Goal: Transaction & Acquisition: Purchase product/service

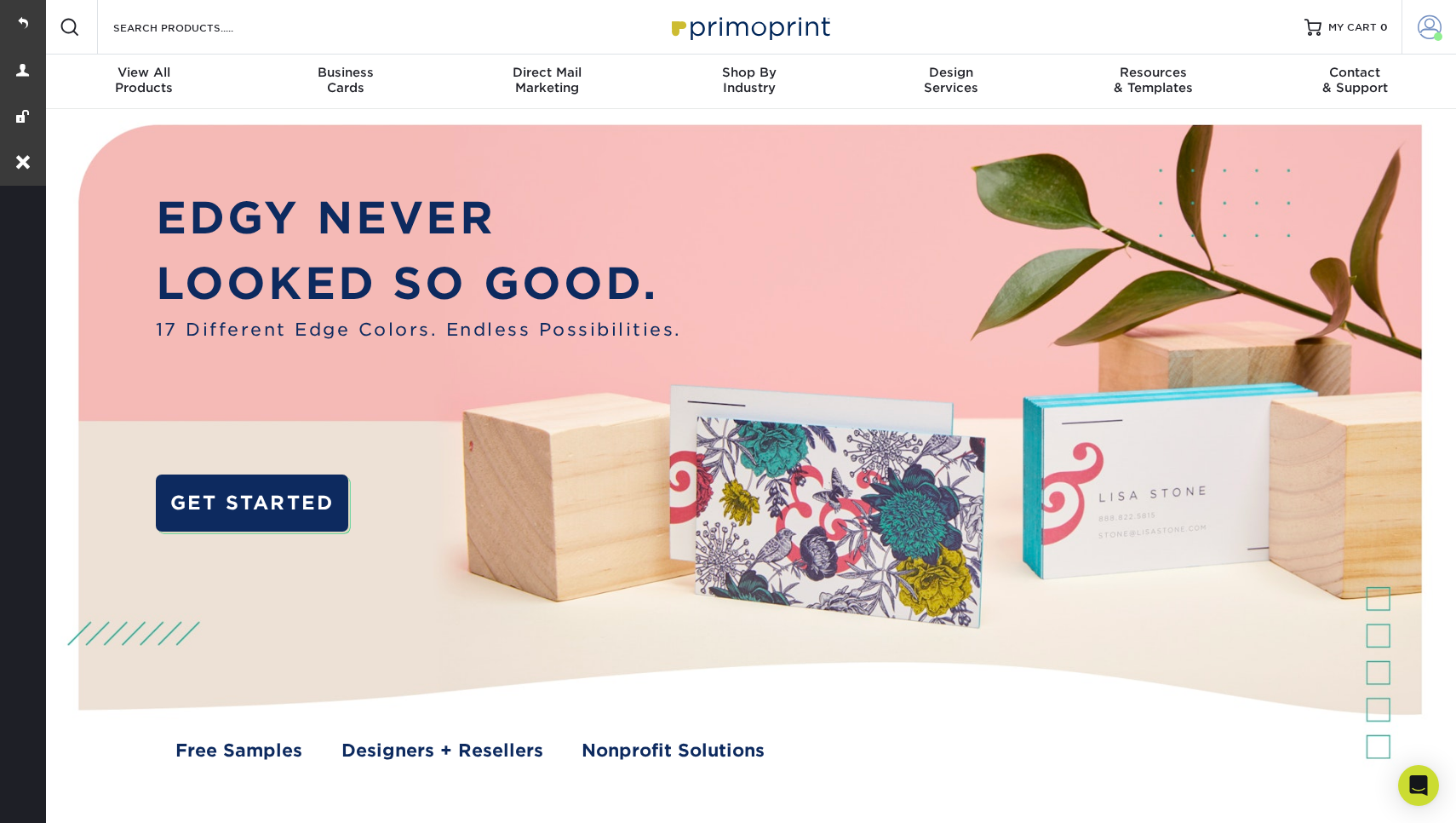
click at [1438, 25] on span at bounding box center [1430, 27] width 24 height 24
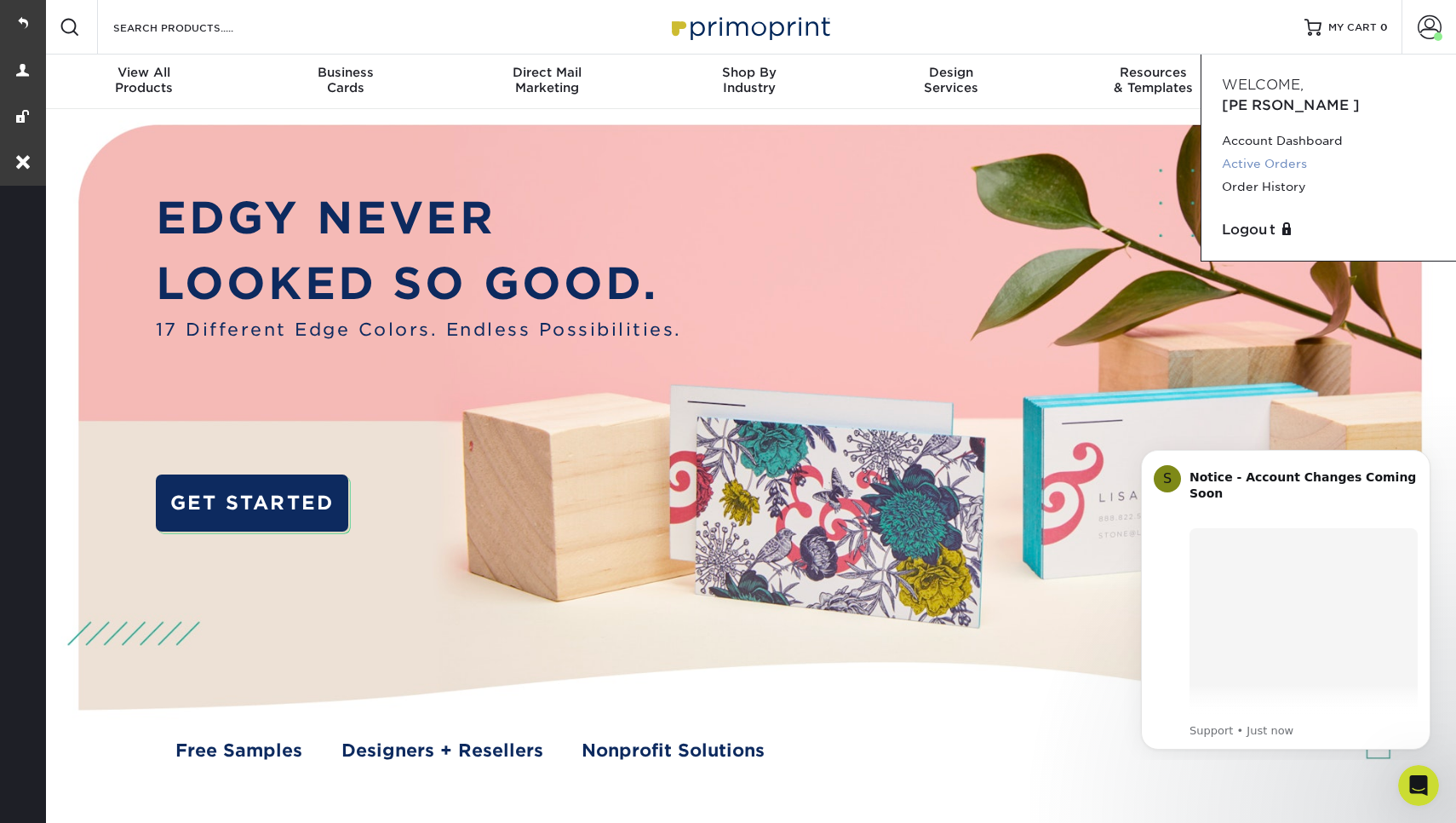
click at [1256, 153] on link "Active Orders" at bounding box center [1328, 164] width 213 height 23
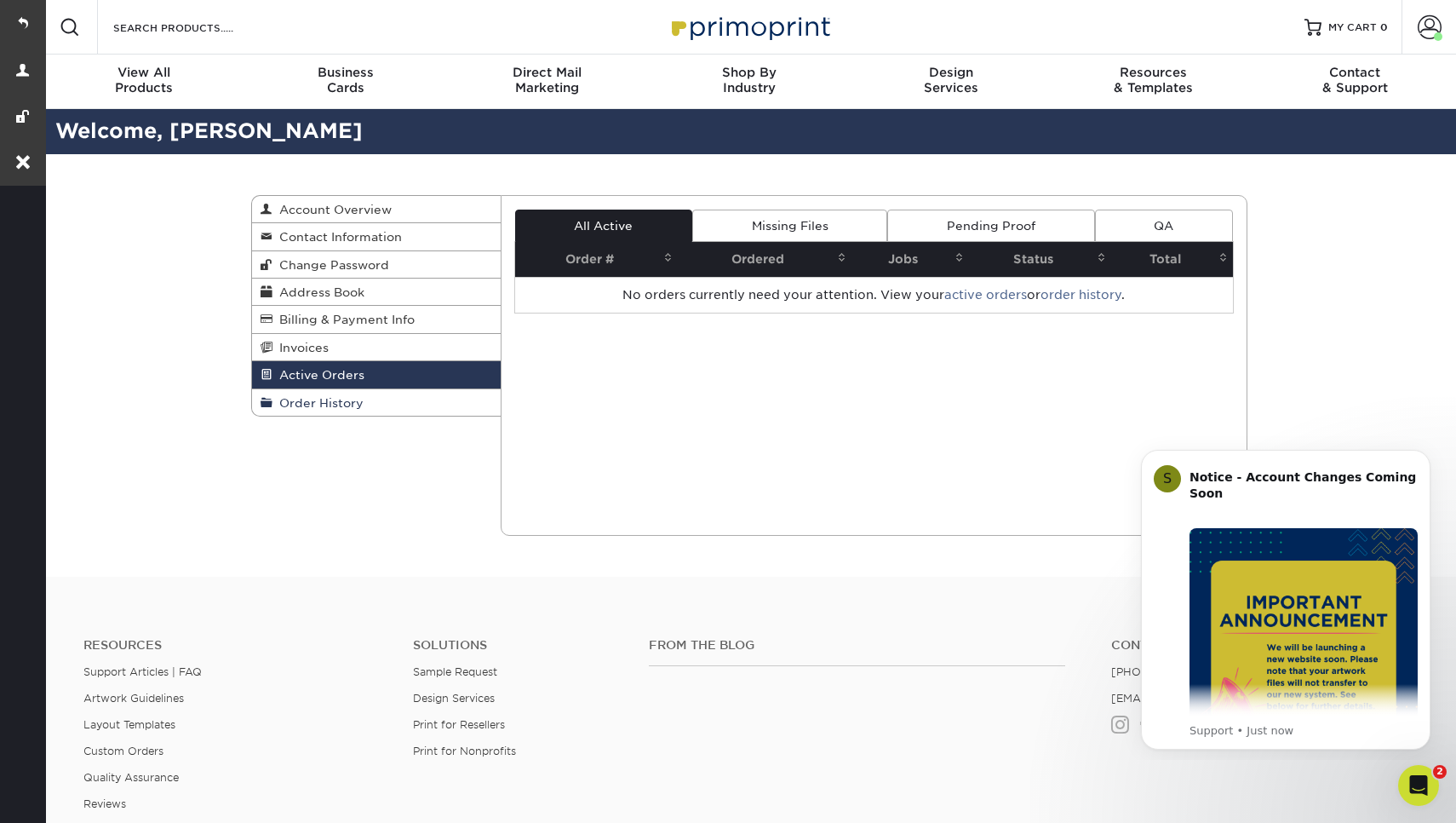
click at [308, 399] on span "Order History" at bounding box center [318, 403] width 91 height 14
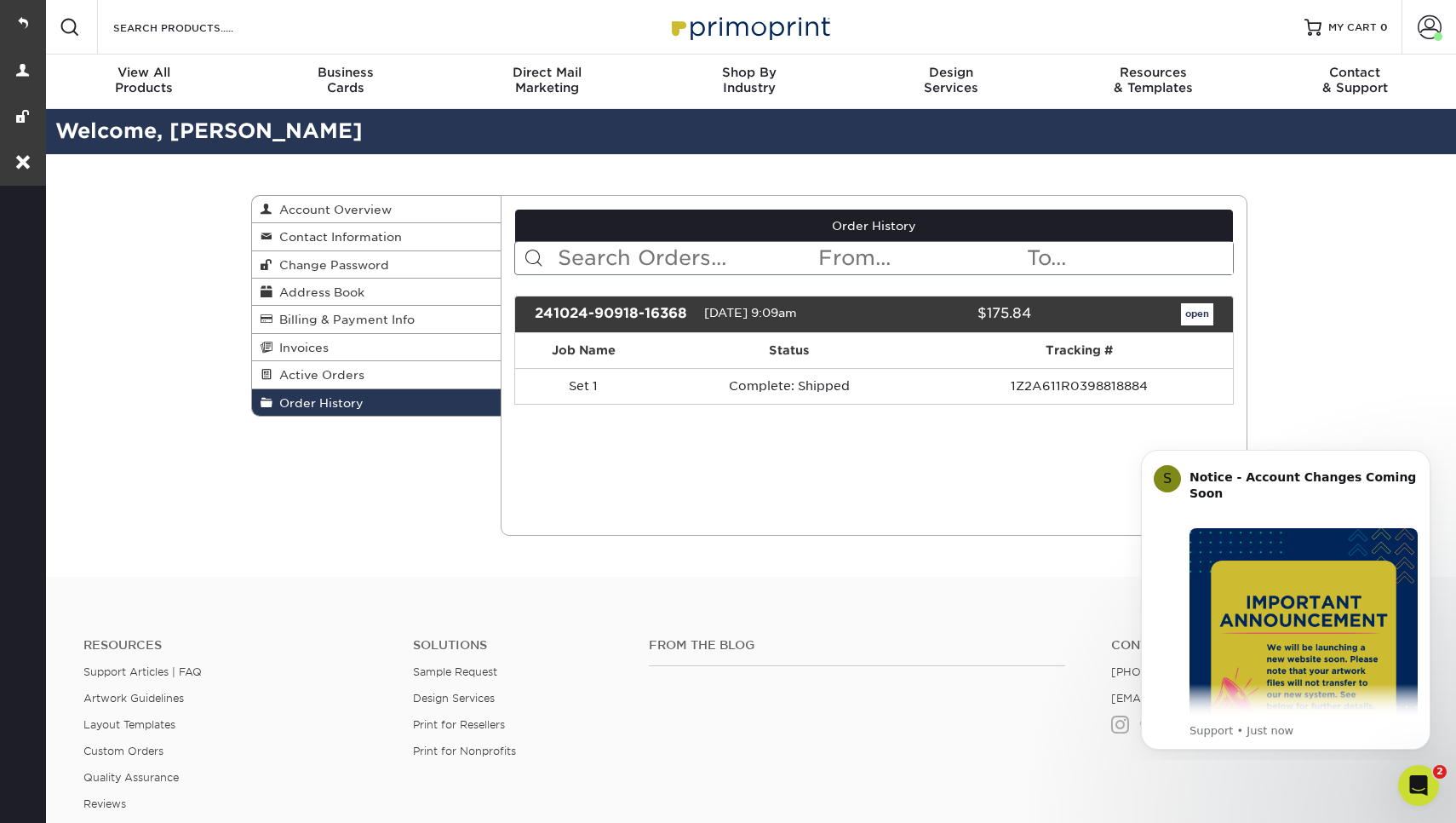
click at [1202, 310] on link "open" at bounding box center [1197, 314] width 33 height 22
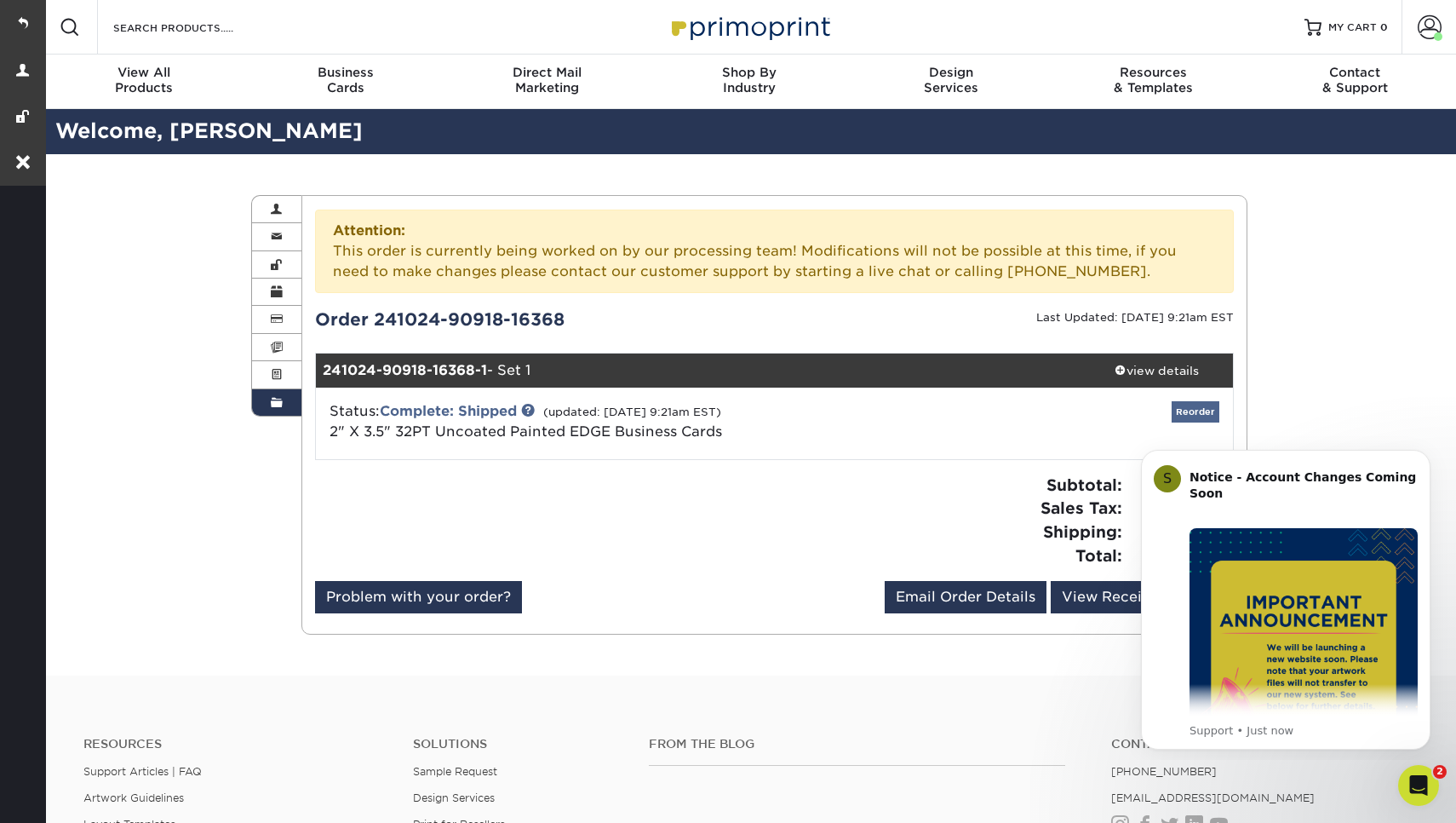
click at [1201, 411] on link "Reorder" at bounding box center [1195, 411] width 48 height 21
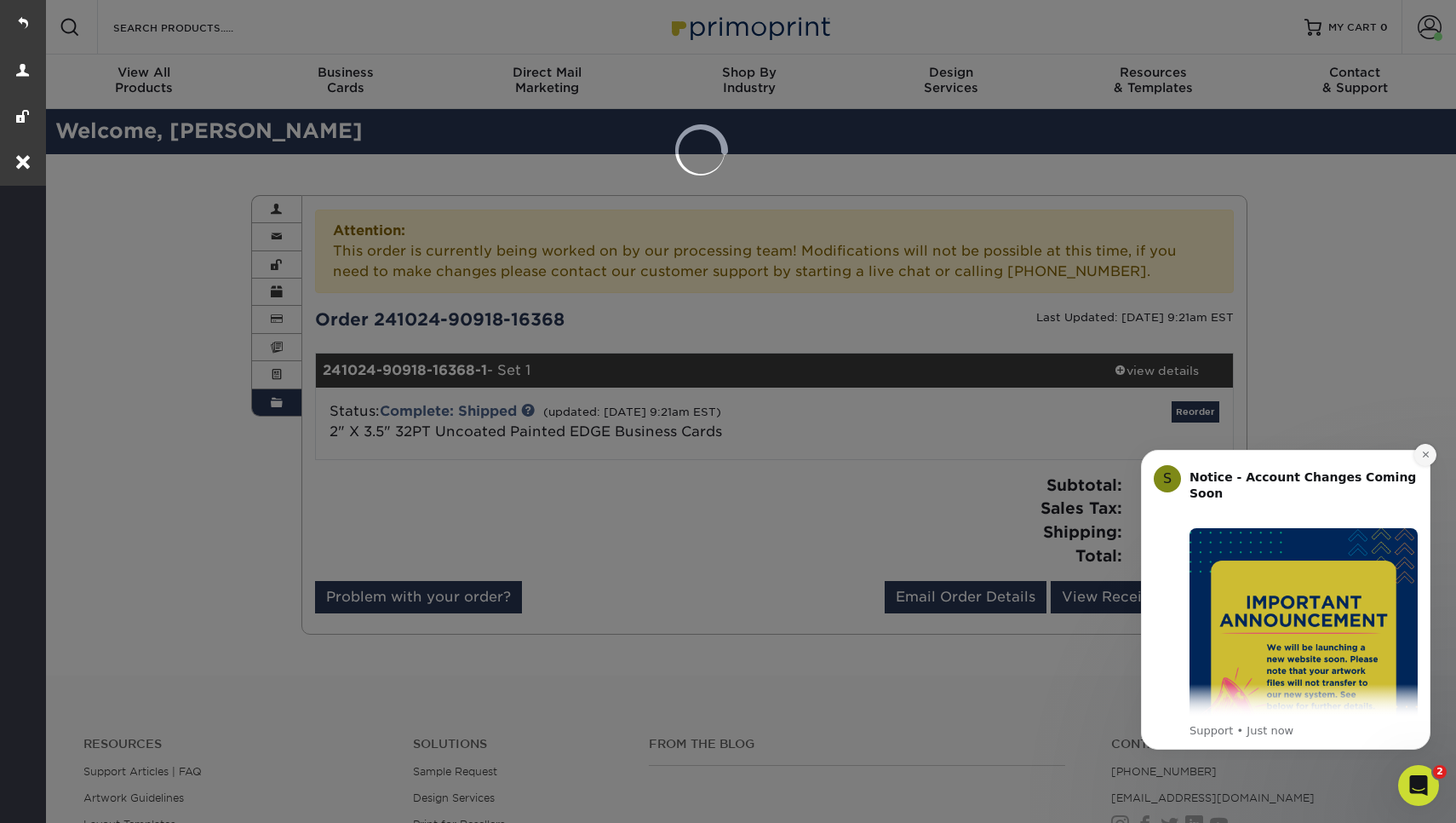
click at [1429, 455] on icon "Dismiss notification" at bounding box center [1426, 454] width 9 height 9
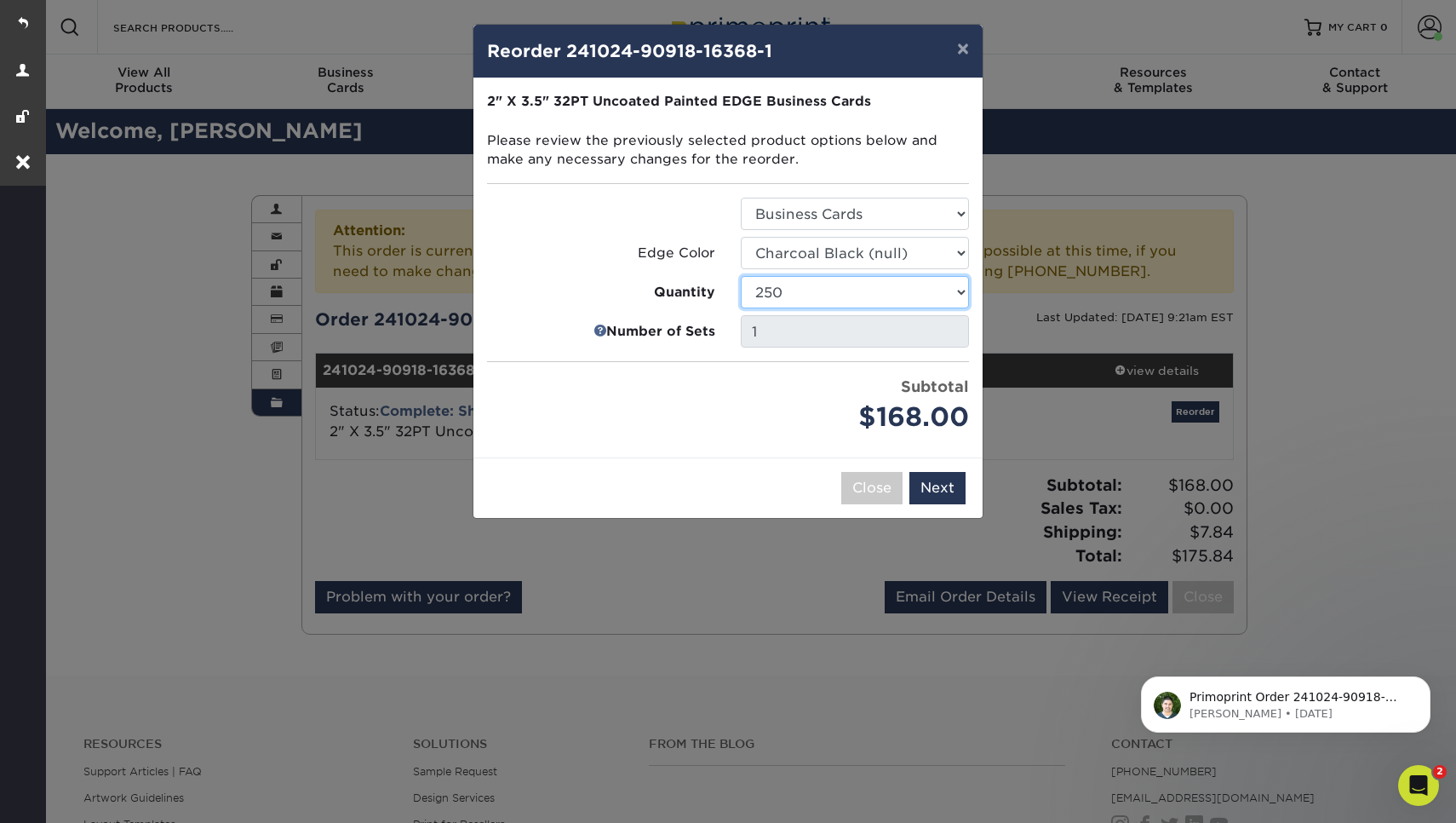
select select "f593fda3-2d5c-4b9e-9c2c-6197b899ae74"
click at [939, 481] on button "Next" at bounding box center [938, 487] width 56 height 33
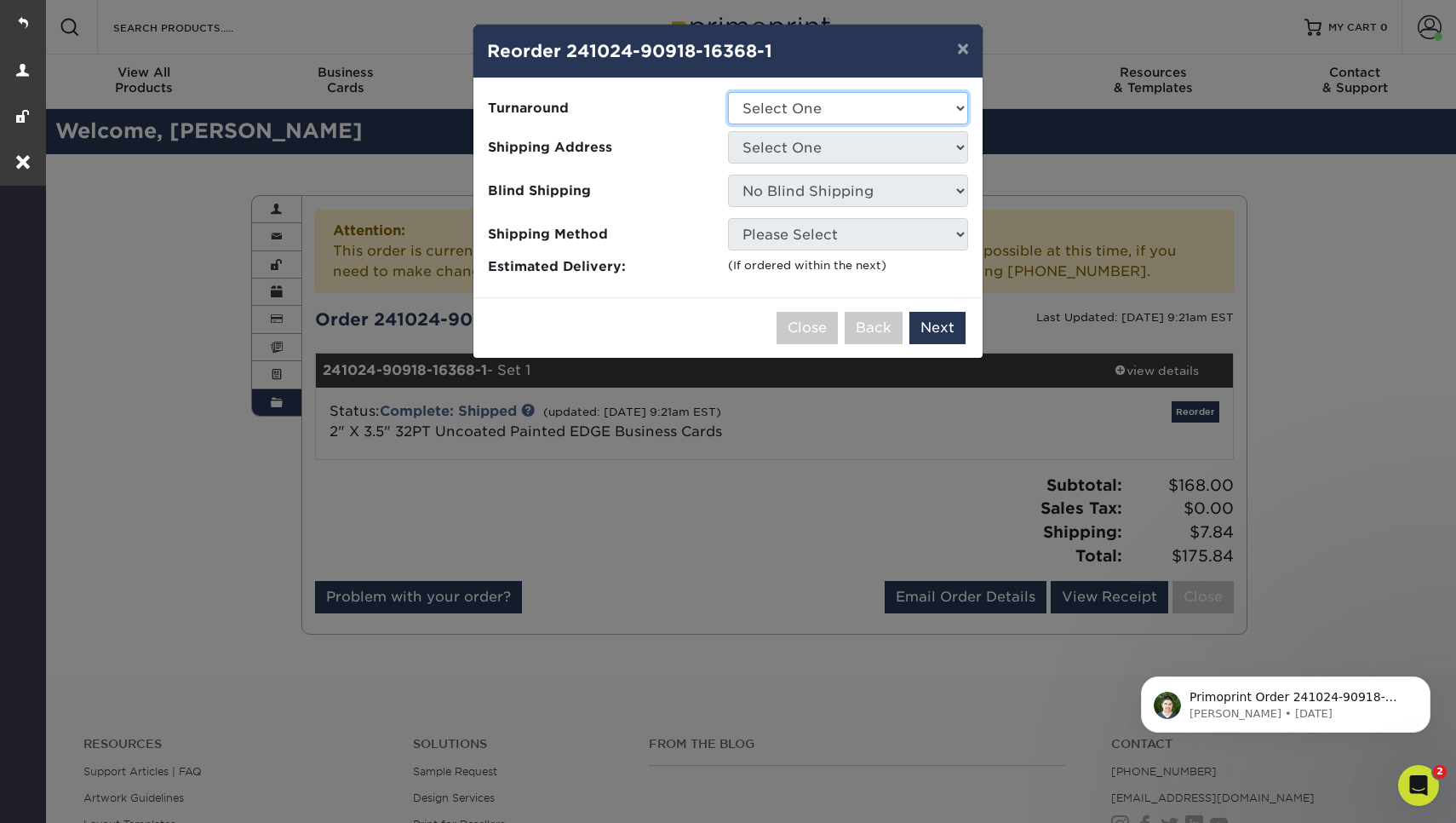
select select "31d45b01-d4a6-4b39-b84d-4391606115ca"
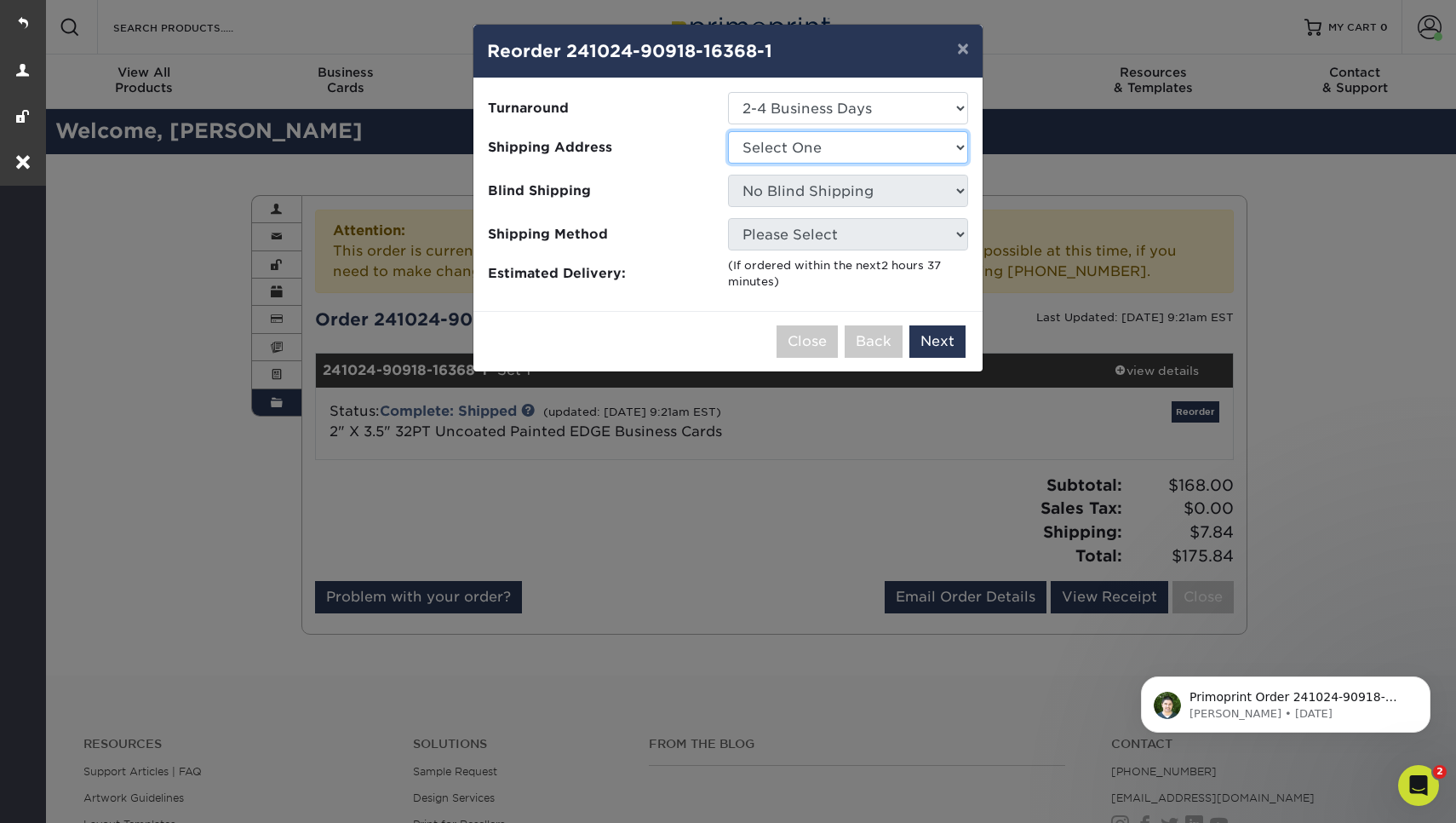
select select "275511"
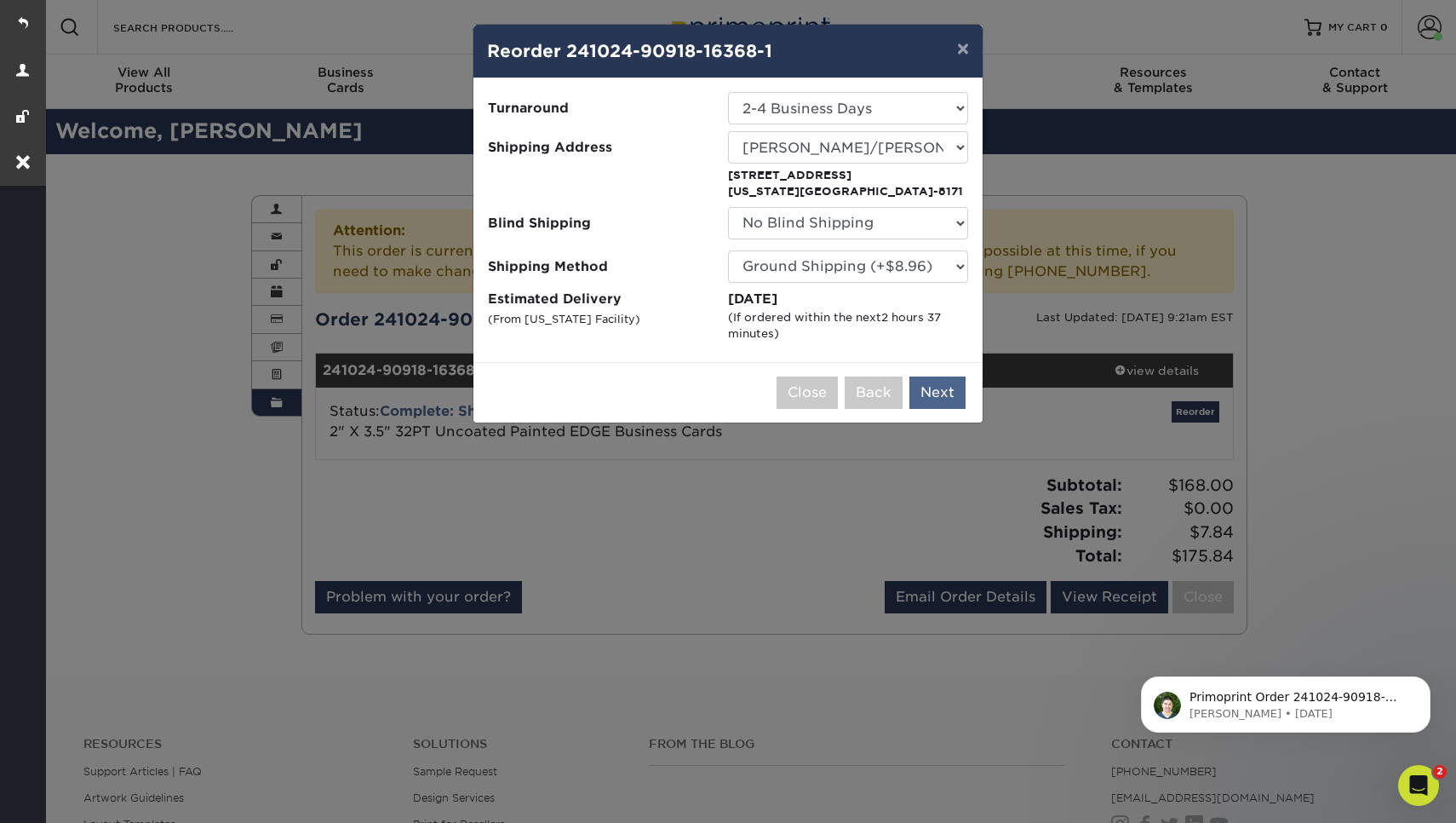
click at [936, 384] on button "Next" at bounding box center [938, 392] width 56 height 33
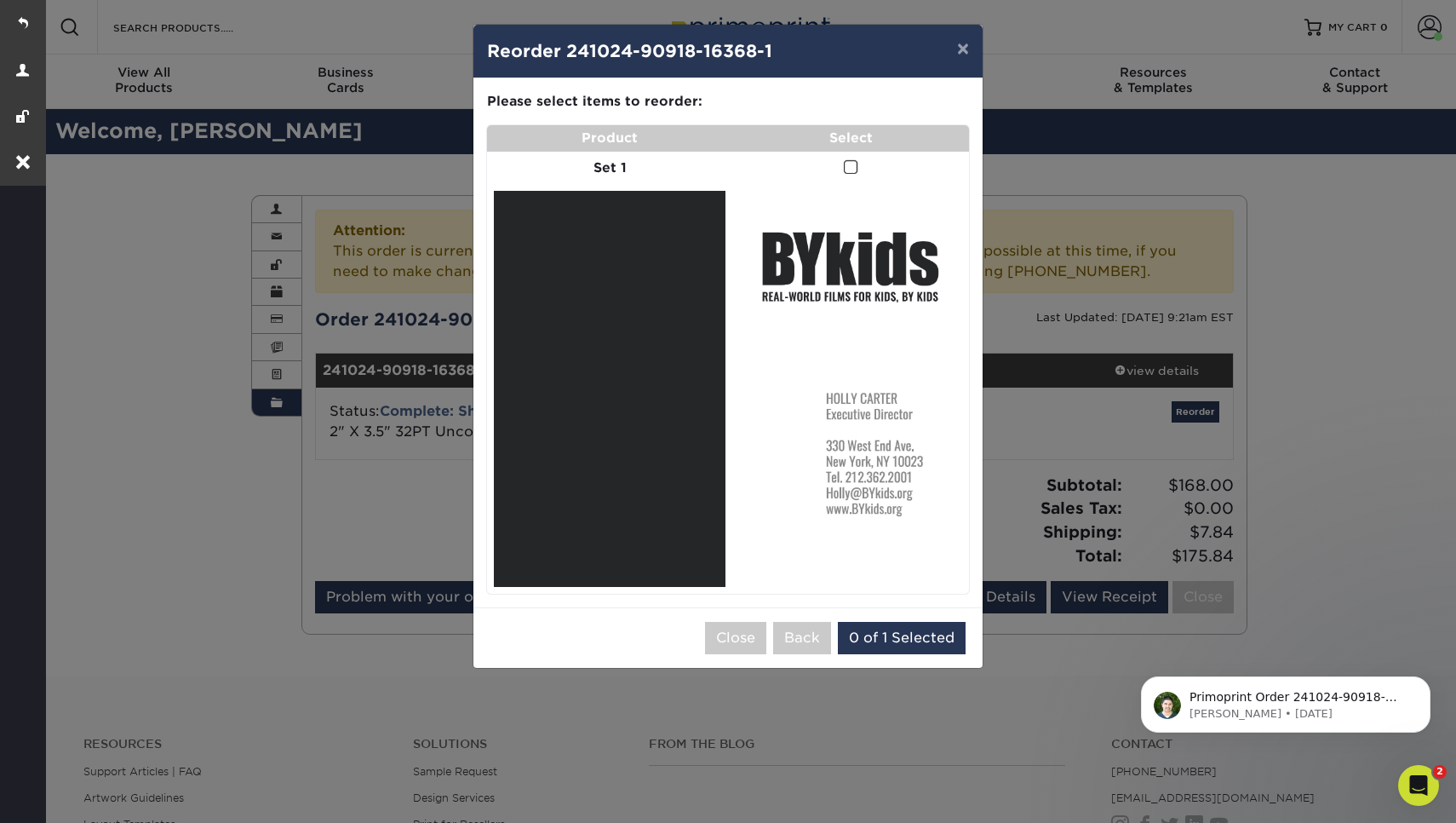
click at [846, 164] on span at bounding box center [851, 167] width 15 height 16
click at [0, 0] on input "checkbox" at bounding box center [0, 0] width 0 height 0
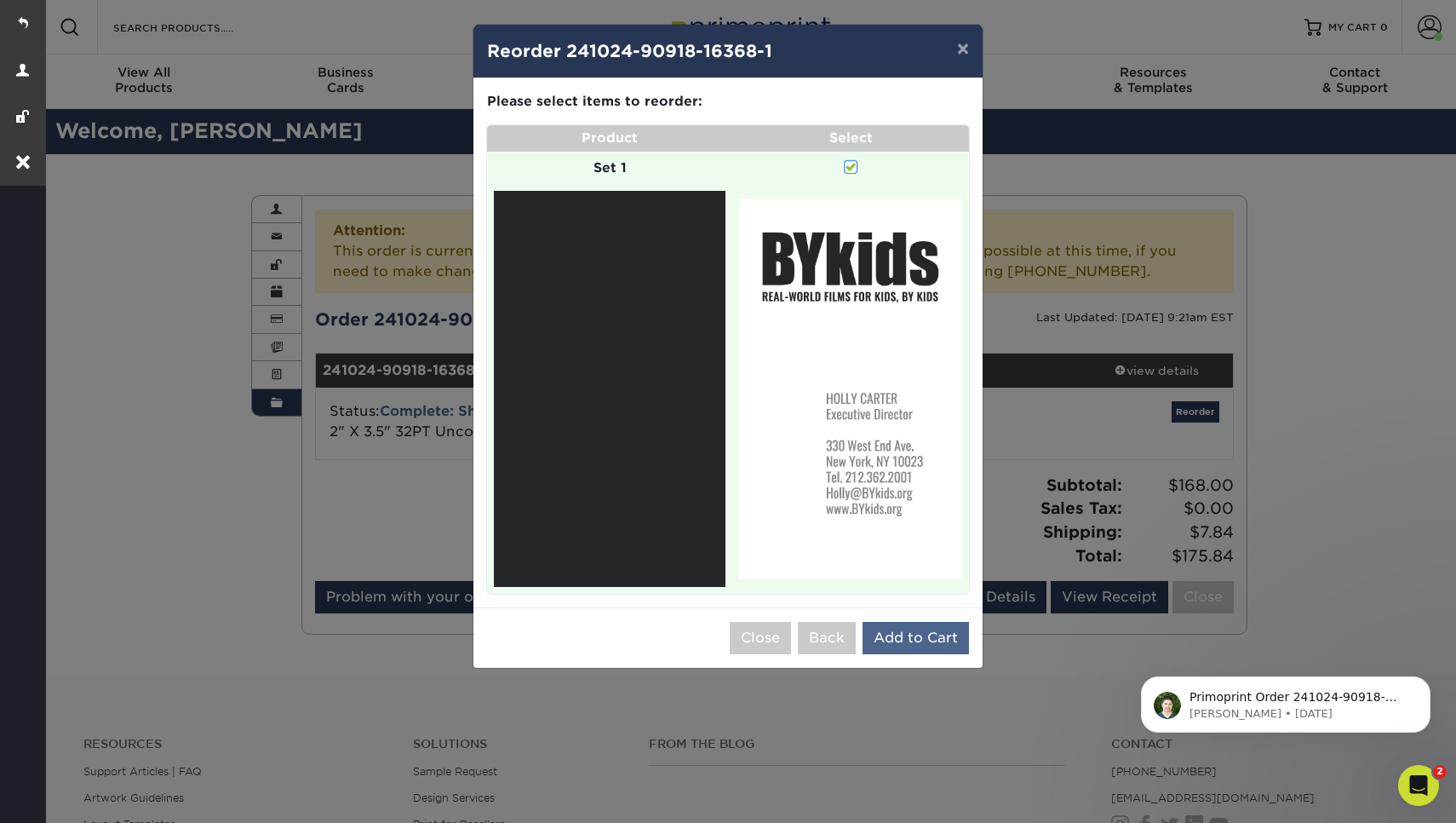
click at [908, 627] on button "Add to Cart" at bounding box center [915, 638] width 106 height 33
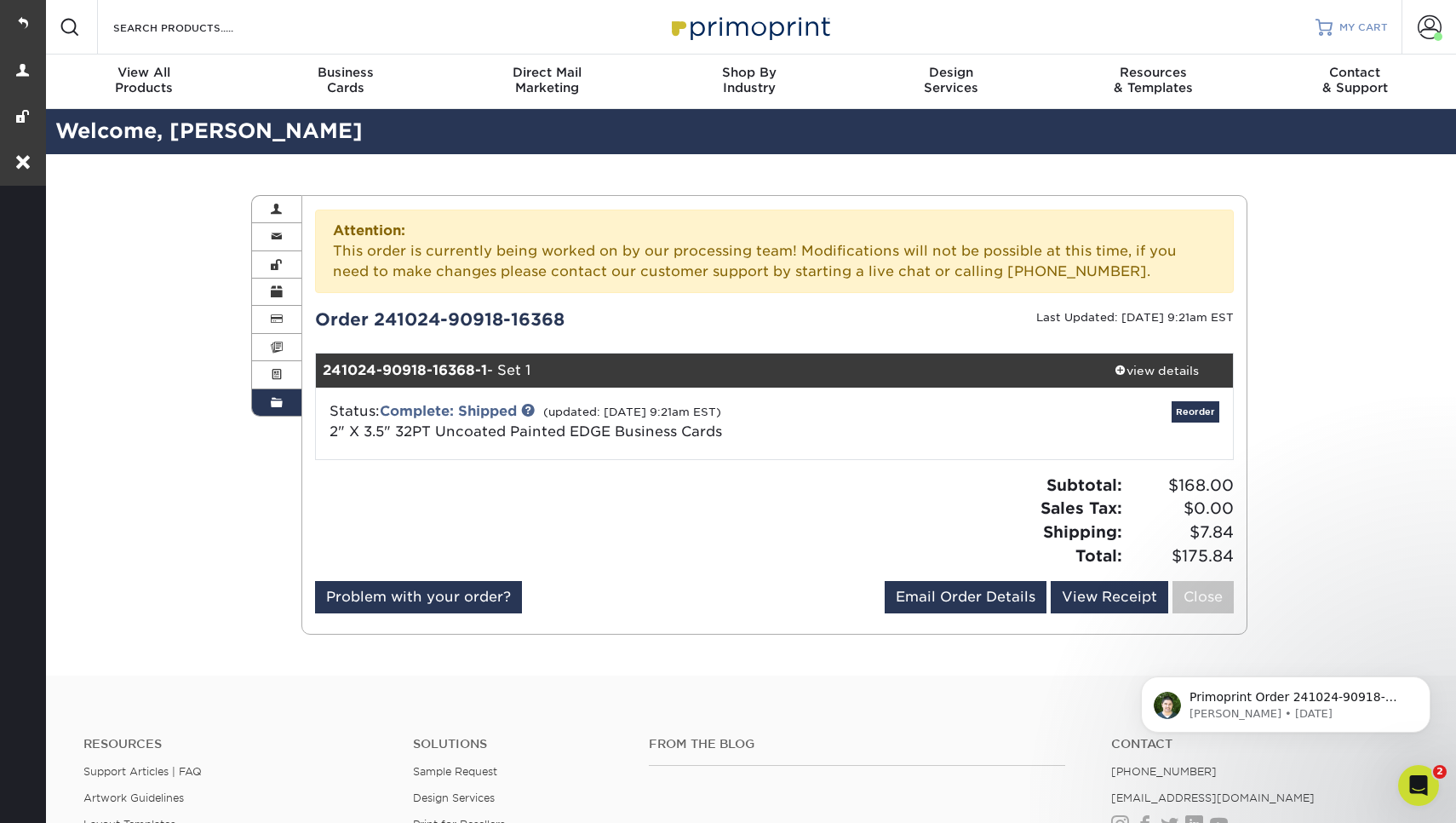
click at [1349, 24] on span "MY CART" at bounding box center [1364, 28] width 48 height 15
